Goal: Find specific page/section: Find specific page/section

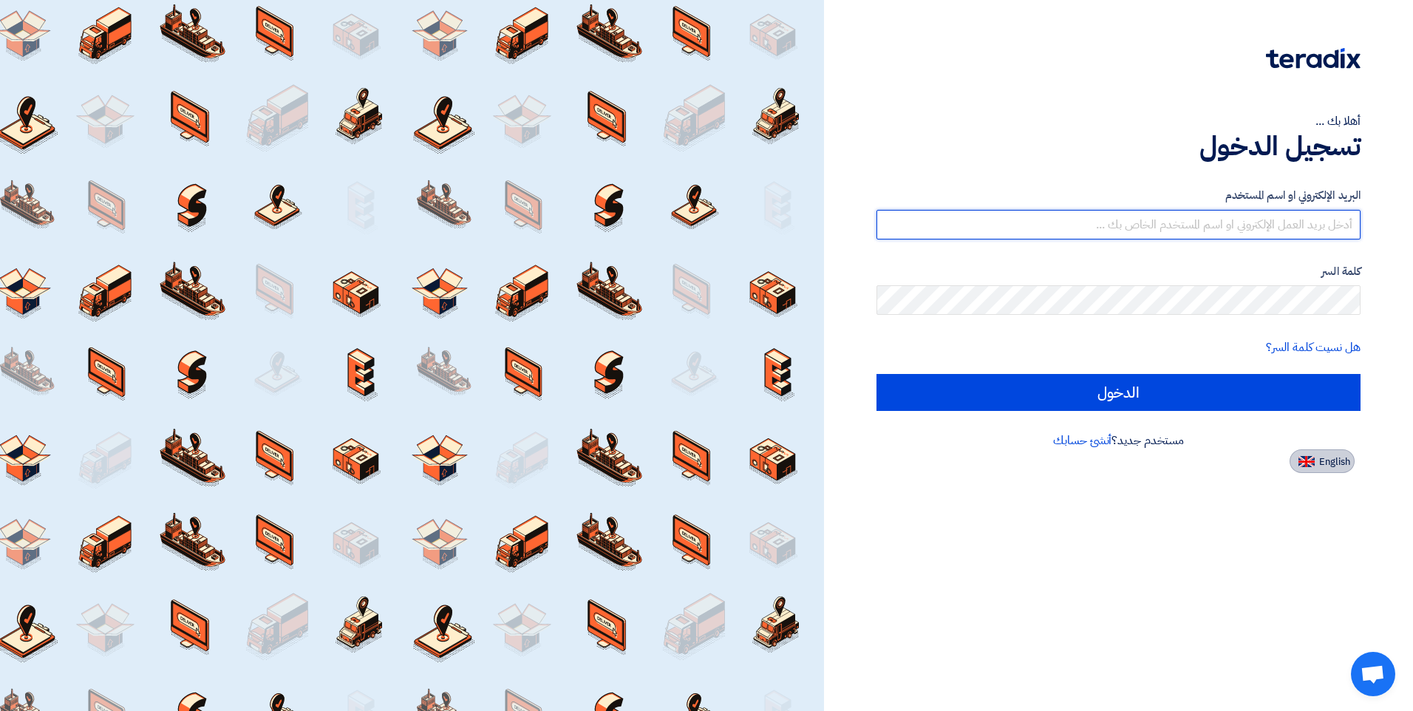
type input "[PERSON_NAME][EMAIL_ADDRESS][DOMAIN_NAME]"
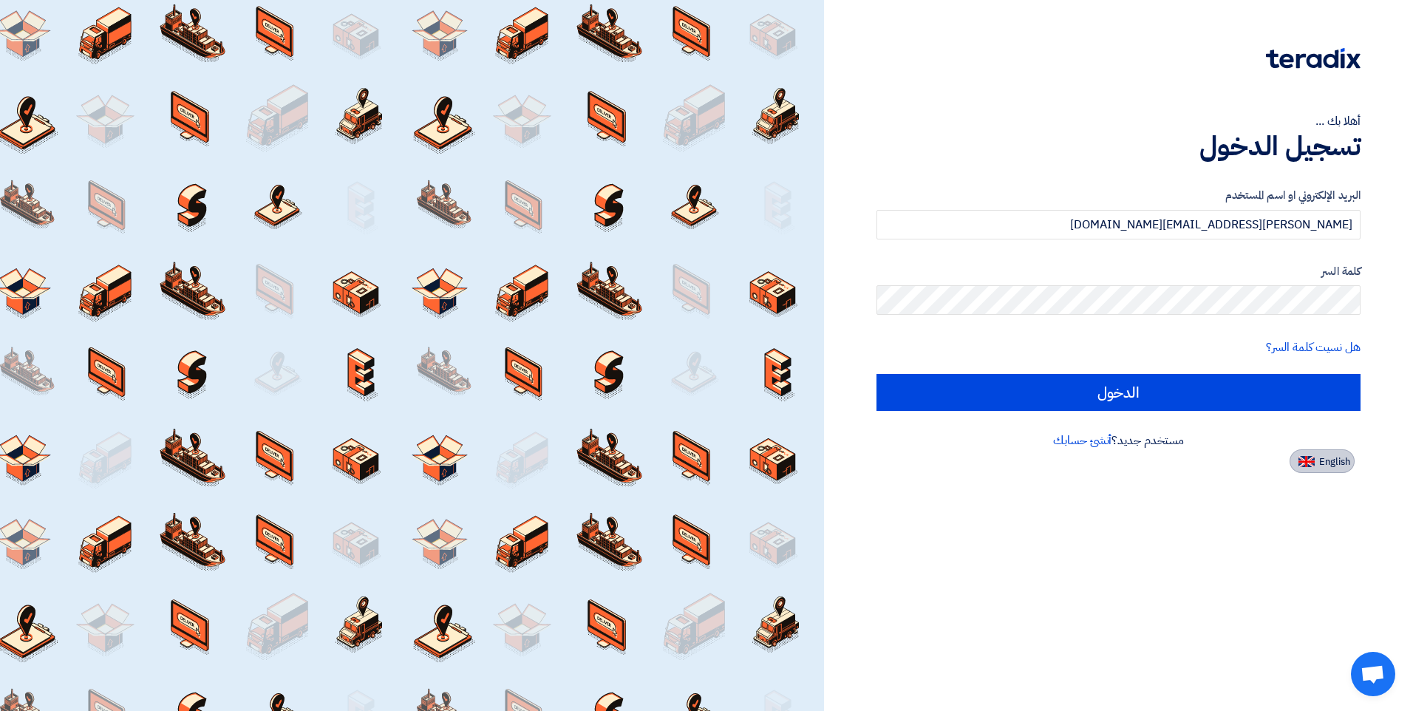
click at [1332, 460] on span "English" at bounding box center [1335, 462] width 31 height 10
type input "Sign in"
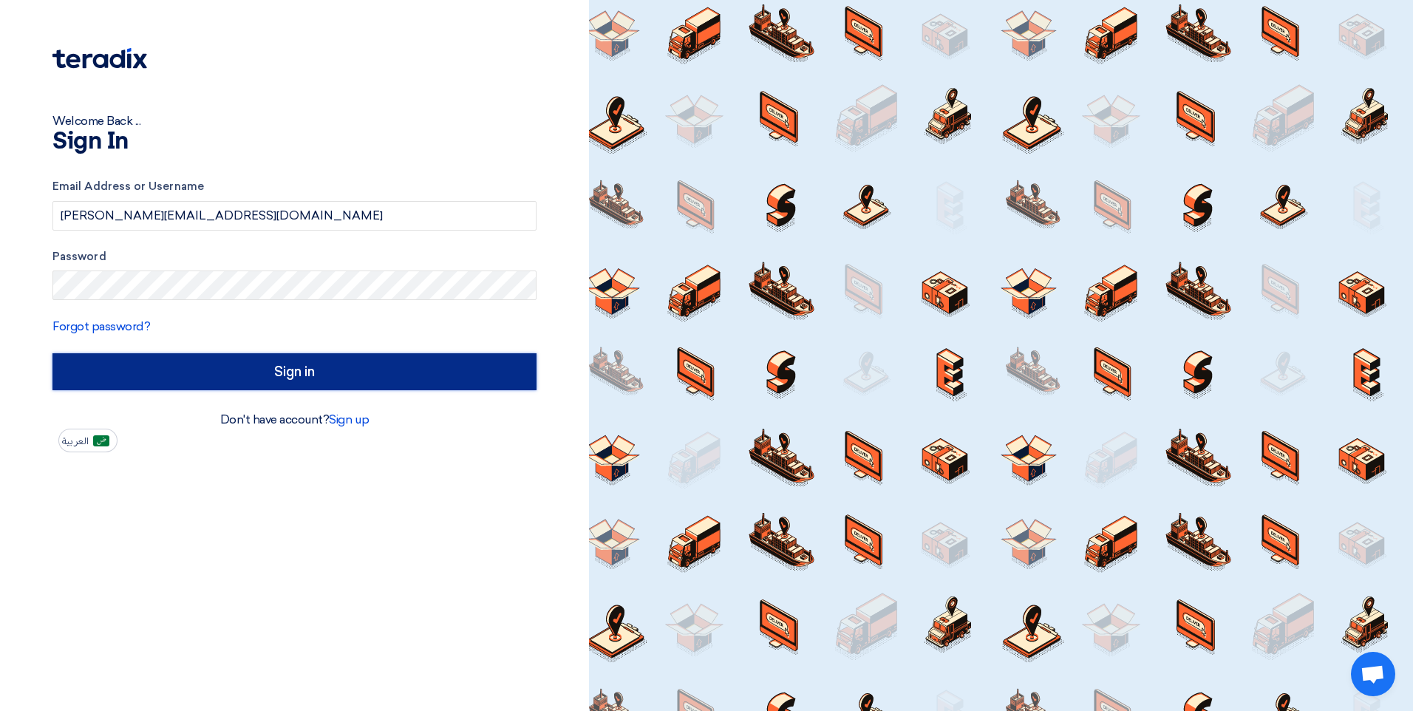
click at [460, 383] on input "Sign in" at bounding box center [294, 371] width 484 height 37
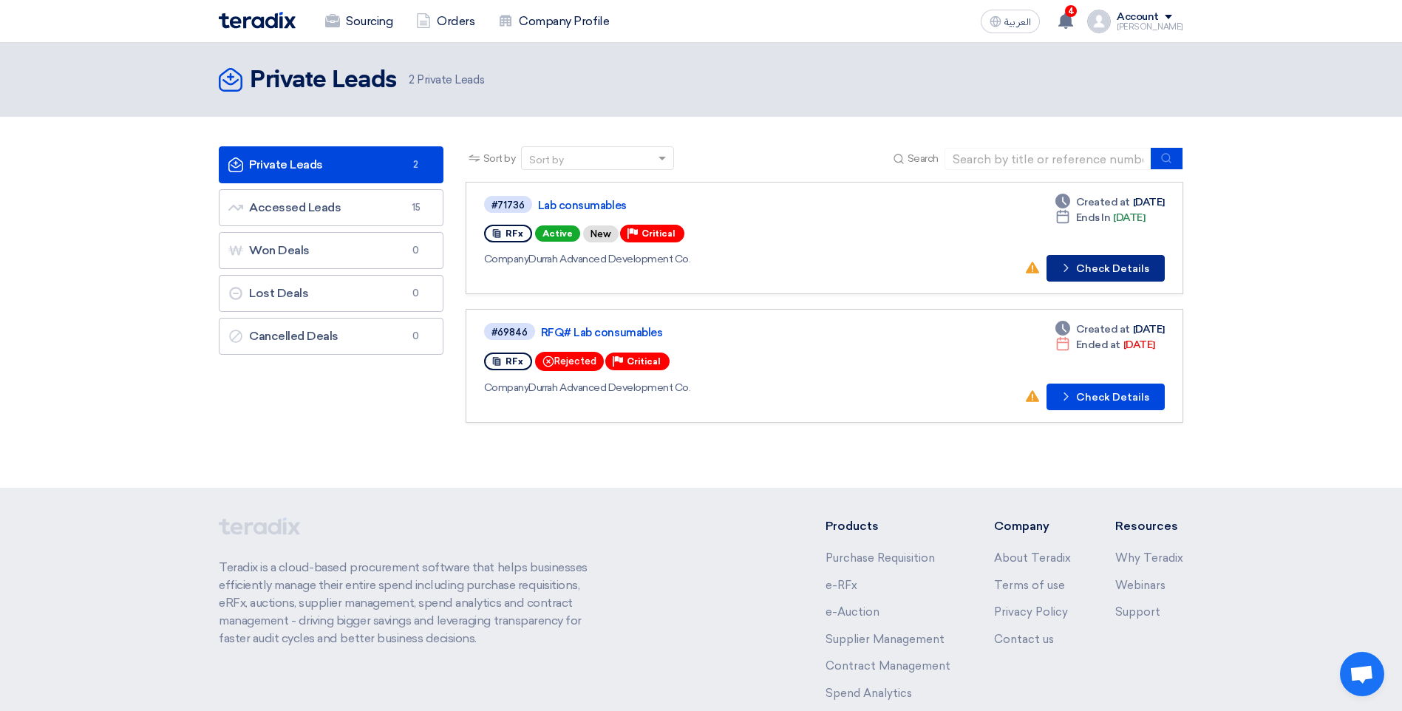
click at [1108, 266] on button "Check details Check Details" at bounding box center [1106, 268] width 118 height 27
